Goal: Task Accomplishment & Management: Manage account settings

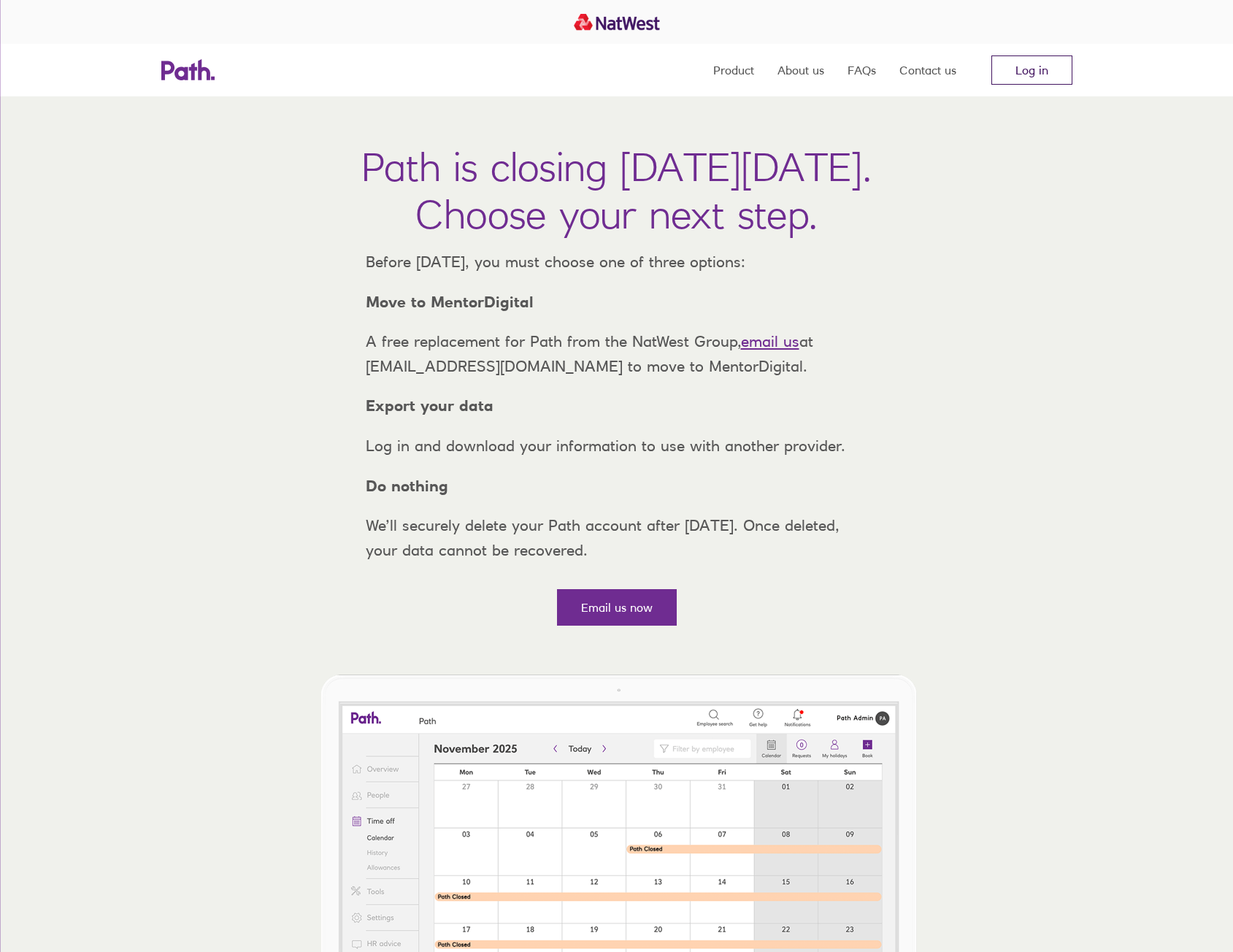
click at [1033, 63] on link "Log in" at bounding box center [1032, 70] width 81 height 29
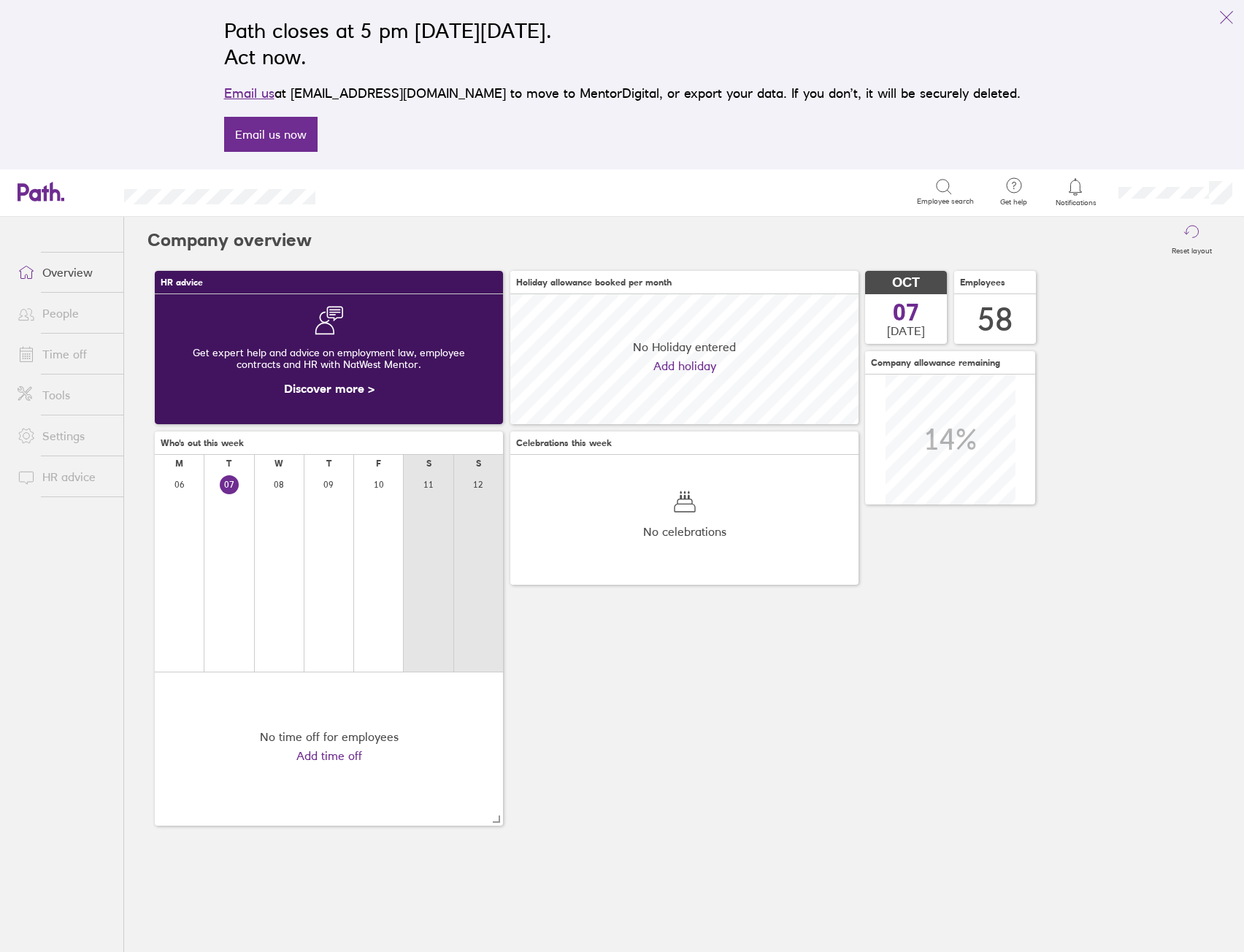
scroll to position [130, 348]
click at [1142, 198] on div at bounding box center [1175, 193] width 137 height 47
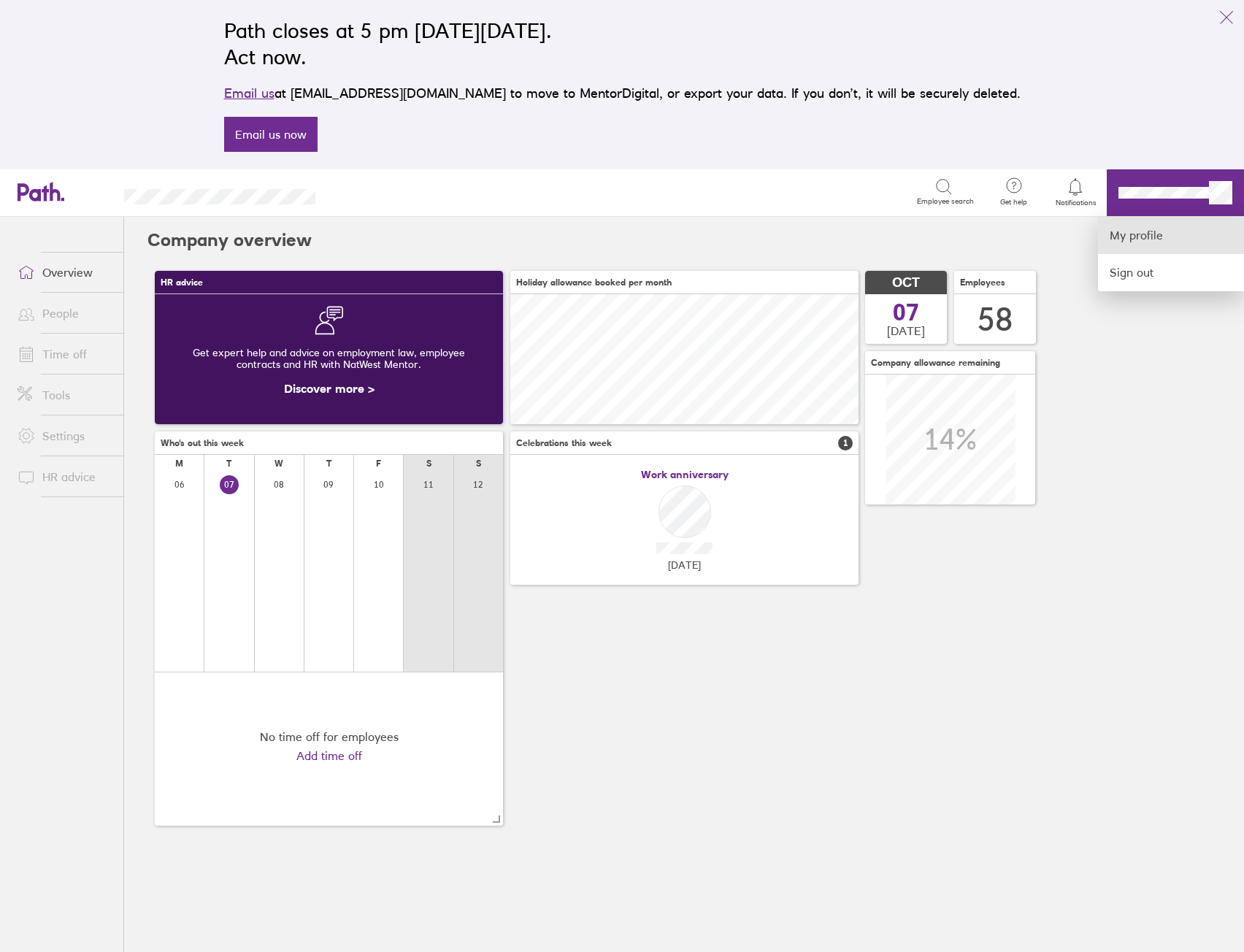
click at [1138, 239] on link "My profile" at bounding box center [1171, 235] width 146 height 37
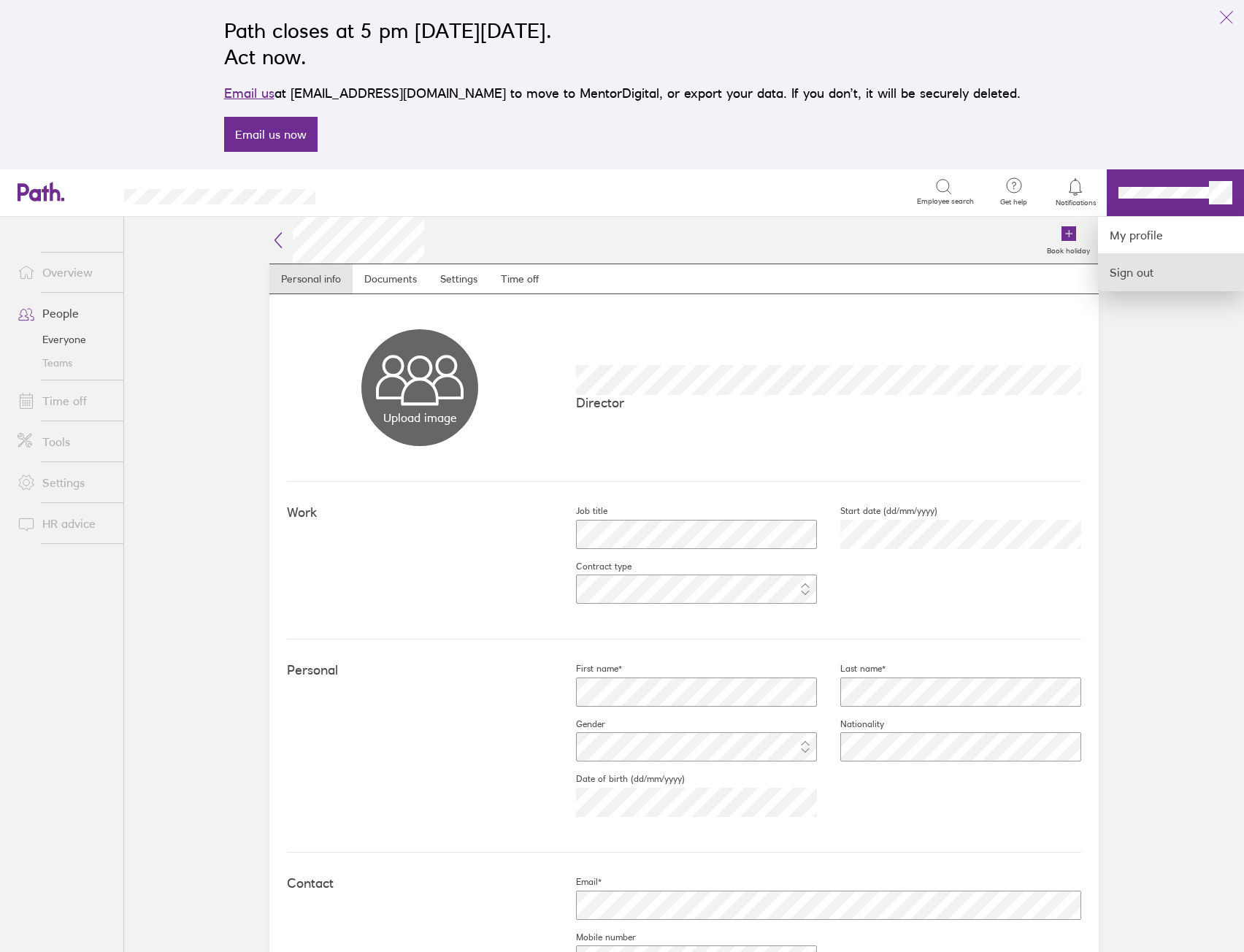
click at [1153, 276] on link "Sign out" at bounding box center [1171, 272] width 146 height 37
